Goal: Task Accomplishment & Management: Complete application form

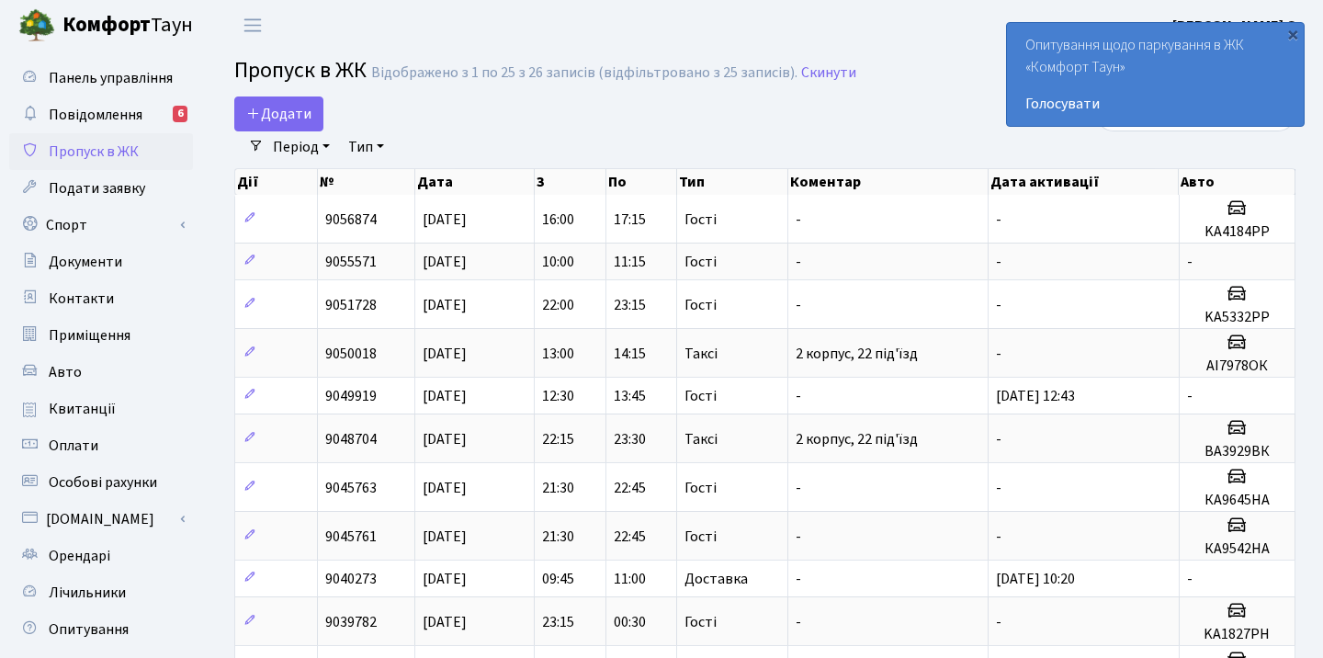
select select "25"
click at [832, 98] on div "Додати" at bounding box center [583, 113] width 698 height 35
click at [1294, 32] on div "×" at bounding box center [1292, 34] width 18 height 18
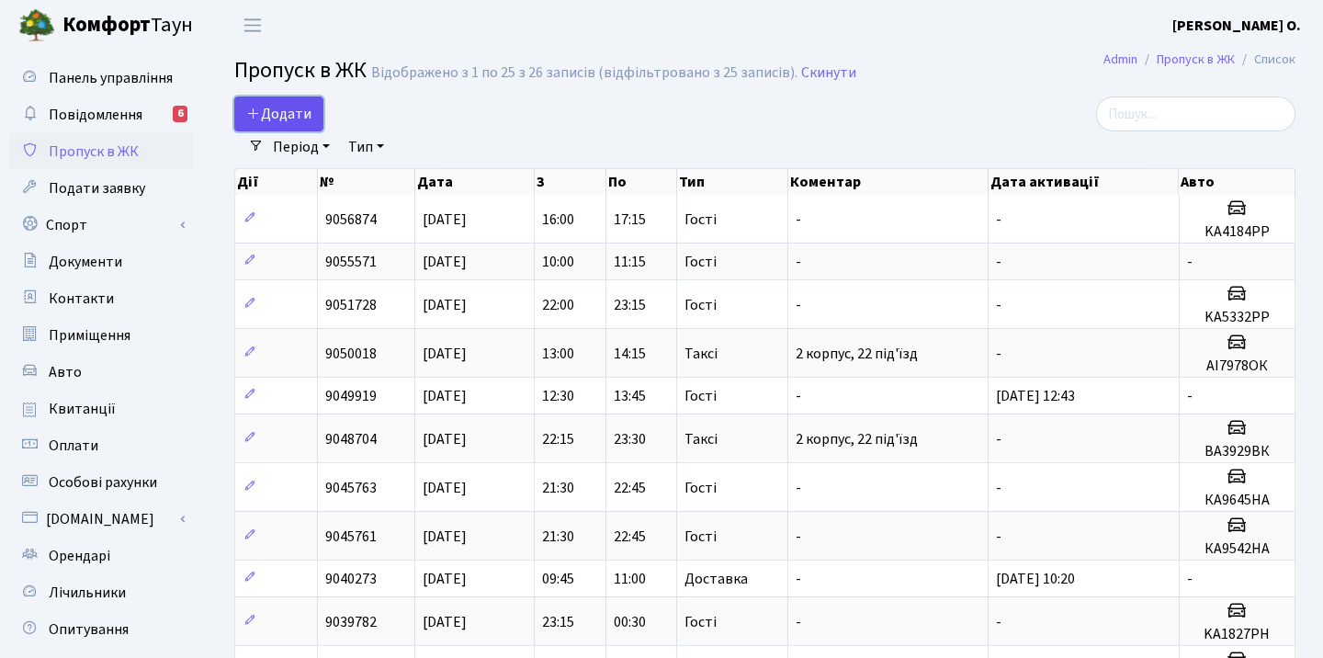
click at [301, 108] on span "Додати" at bounding box center [278, 114] width 65 height 20
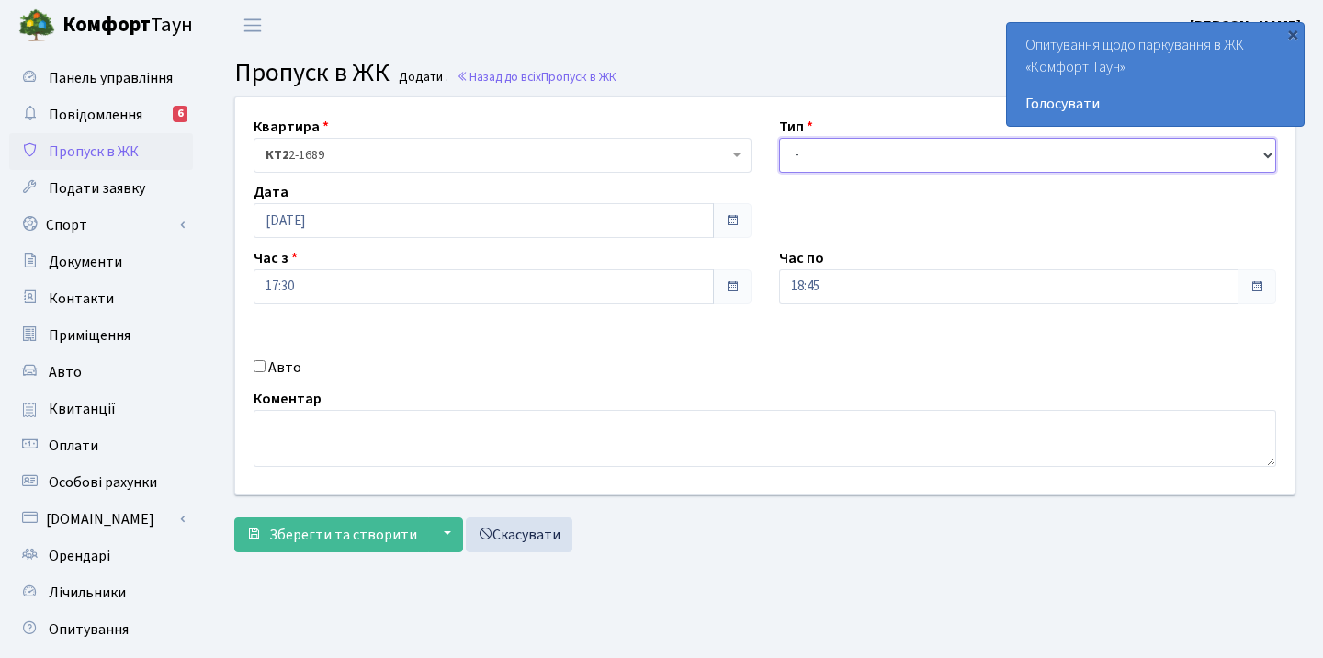
click at [798, 155] on select "- Доставка Таксі Гості Сервіс" at bounding box center [1028, 155] width 498 height 35
select select "3"
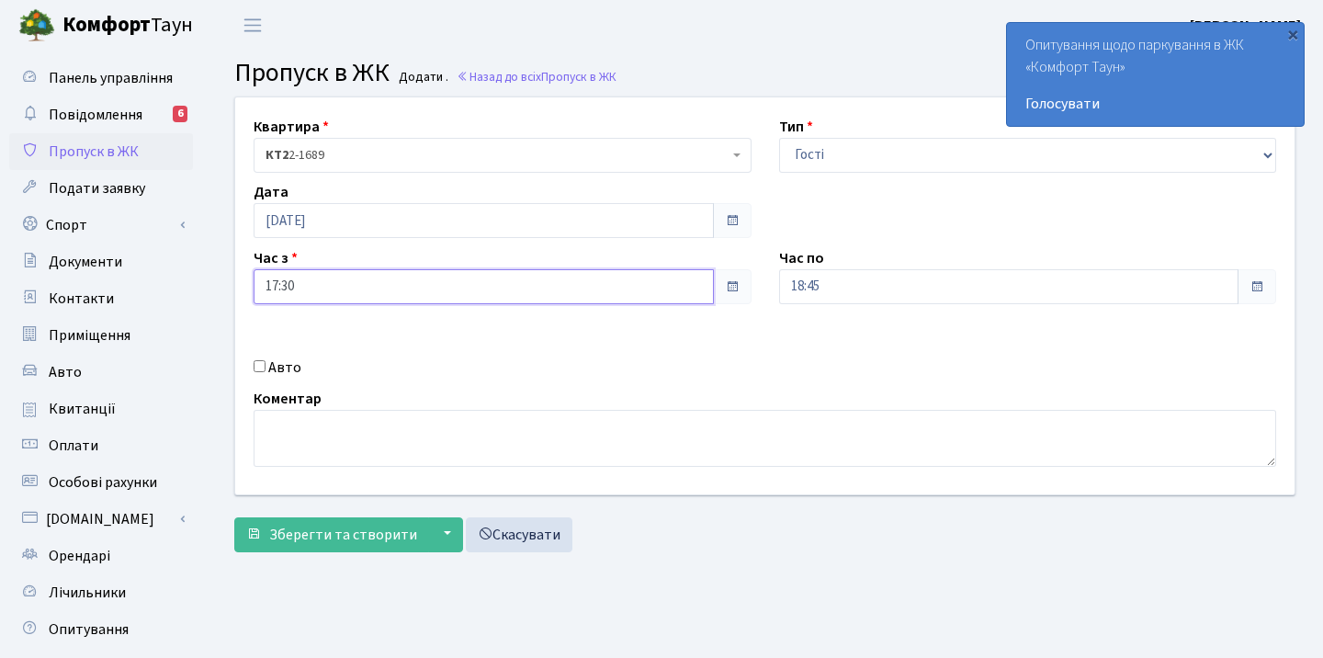
click at [391, 280] on input "17:30" at bounding box center [484, 286] width 460 height 35
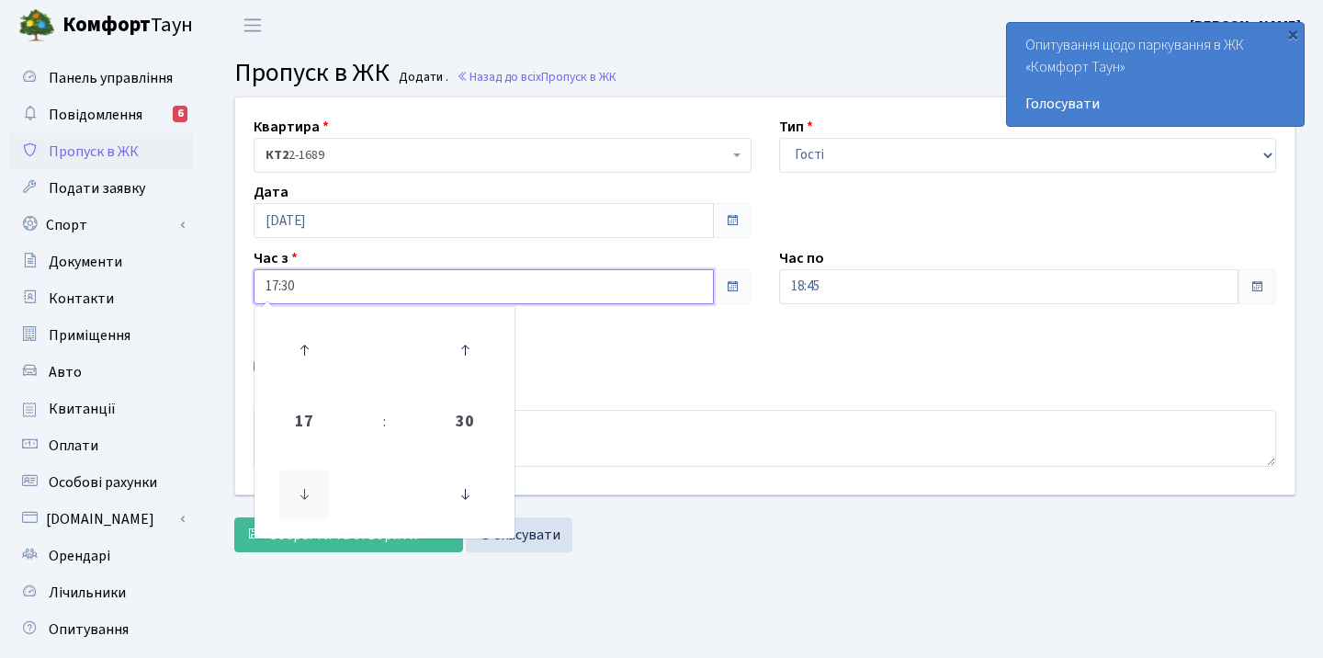
click at [299, 504] on icon at bounding box center [304, 494] width 50 height 50
click at [303, 351] on icon at bounding box center [304, 350] width 50 height 50
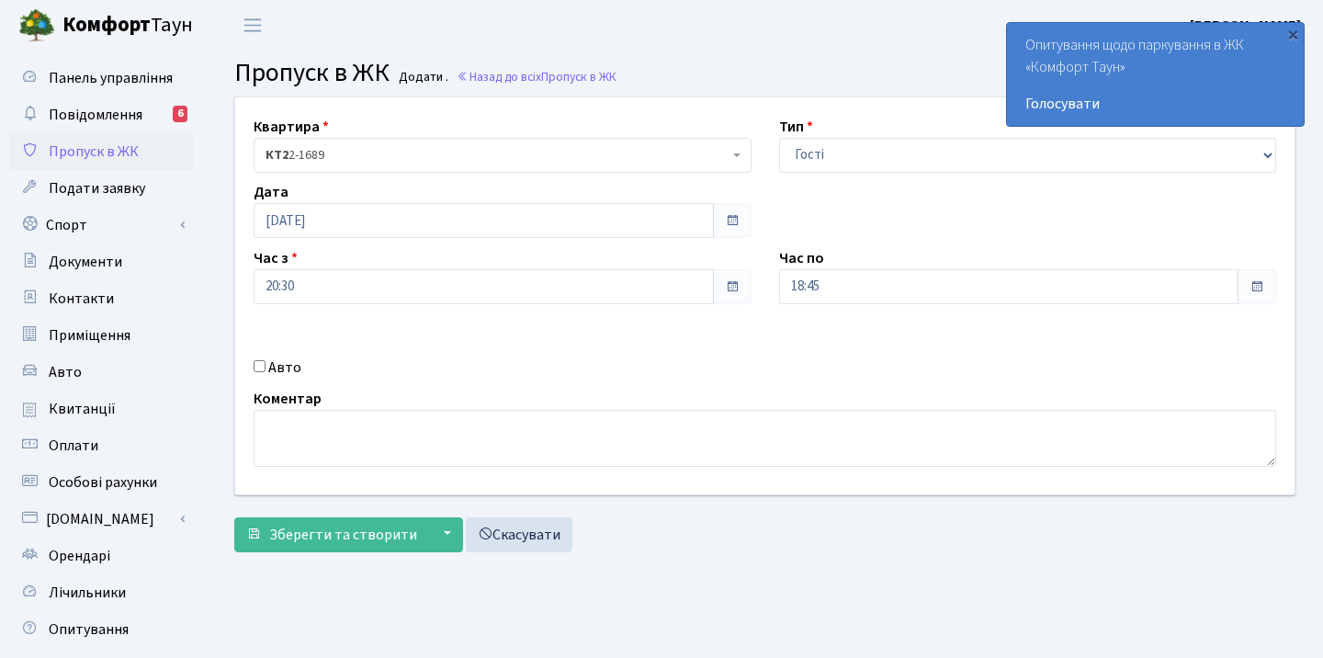
click at [595, 340] on div "Квартира <b>КТ2</b>&nbsp;&nbsp;&nbsp;2-1689 КТ2 2-1689 Тип - Доставка Таксі Гос…" at bounding box center [764, 295] width 1087 height 397
click at [725, 287] on span at bounding box center [732, 286] width 15 height 15
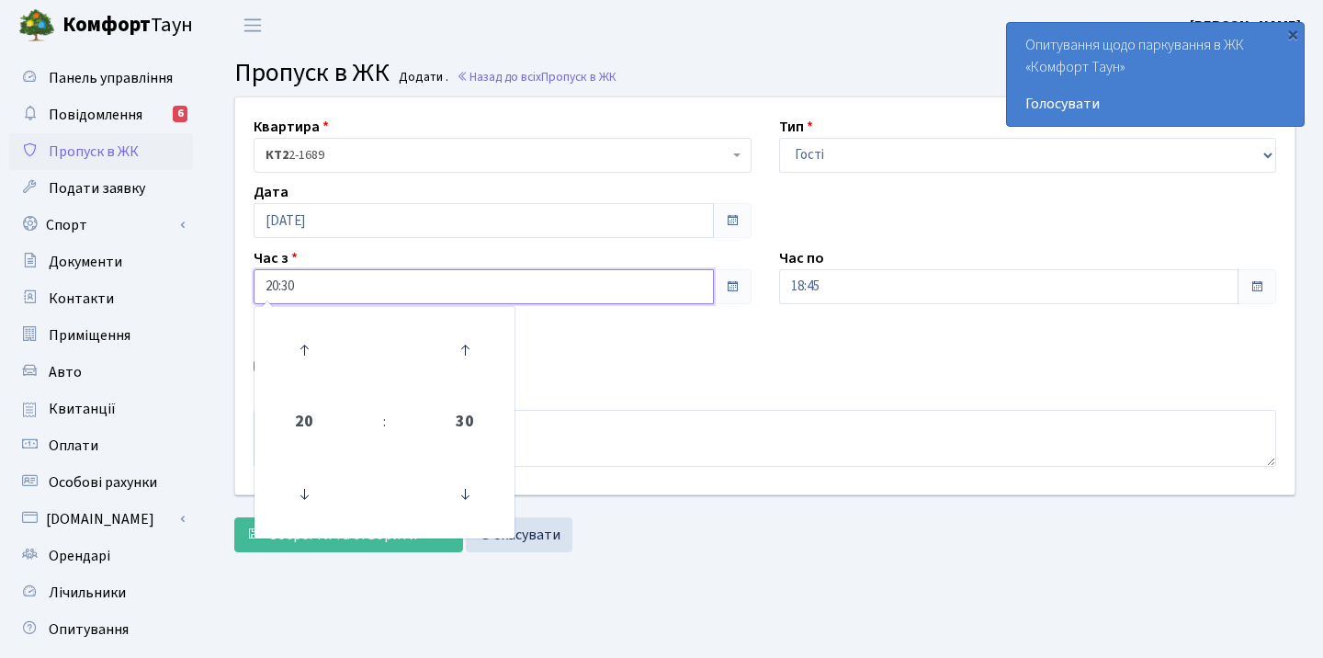
click at [384, 281] on input "20:30" at bounding box center [484, 286] width 460 height 35
click at [462, 487] on icon at bounding box center [465, 494] width 50 height 50
click at [462, 482] on icon at bounding box center [465, 494] width 50 height 50
type input "20:00"
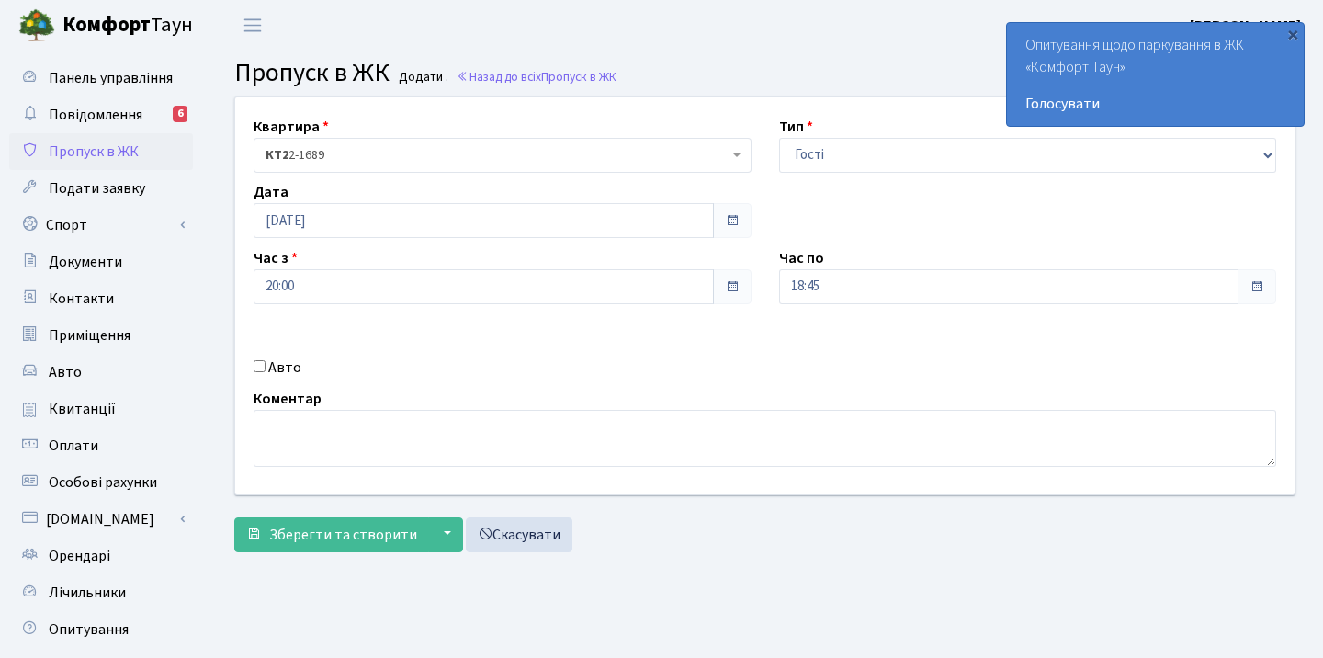
click at [570, 354] on div "Квартира <b>КТ2</b>&nbsp;&nbsp;&nbsp;2-1689 КТ2 2-1689 Тип - Доставка Таксі Гос…" at bounding box center [764, 295] width 1087 height 397
